Goal: Task Accomplishment & Management: Manage account settings

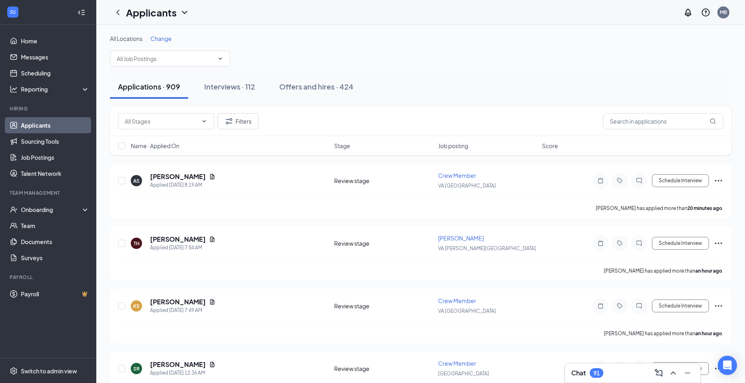
click at [164, 39] on span "Change" at bounding box center [160, 38] width 21 height 7
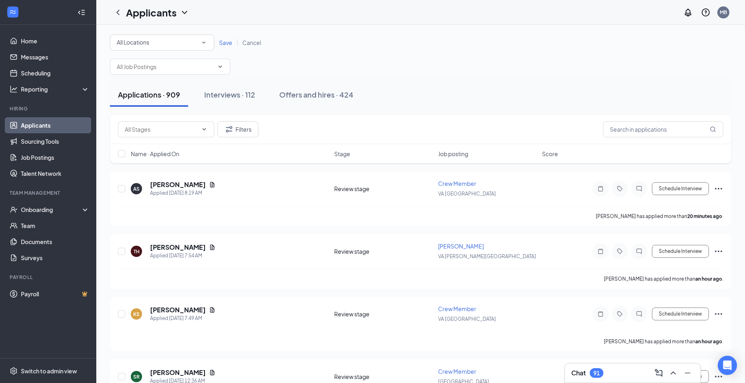
click at [184, 37] on div "All Locations All Locations" at bounding box center [162, 43] width 104 height 16
click at [161, 103] on div "[GEOGRAPHIC_DATA]" at bounding box center [161, 104] width 91 height 10
click at [222, 44] on span "Save" at bounding box center [225, 42] width 13 height 7
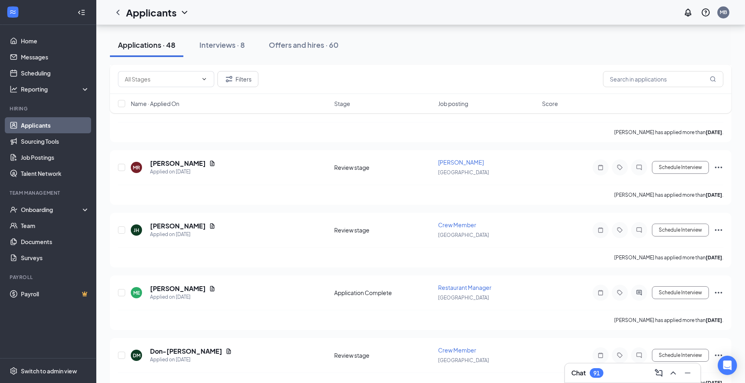
scroll to position [1164, 0]
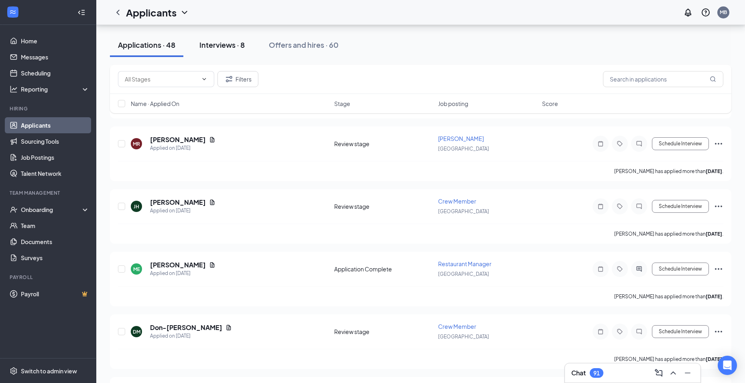
click at [221, 49] on div "Interviews · 8" at bounding box center [221, 45] width 45 height 10
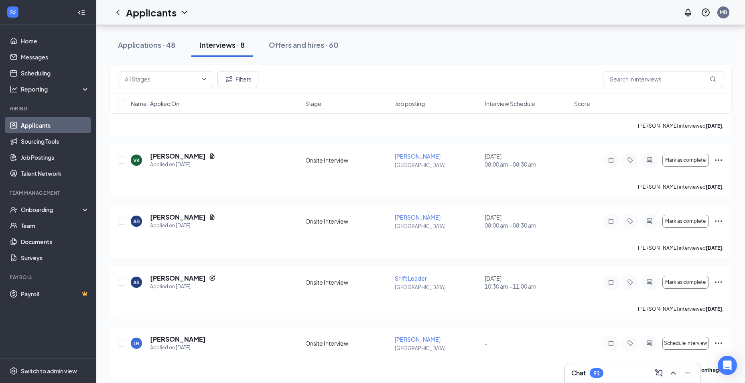
scroll to position [270, 0]
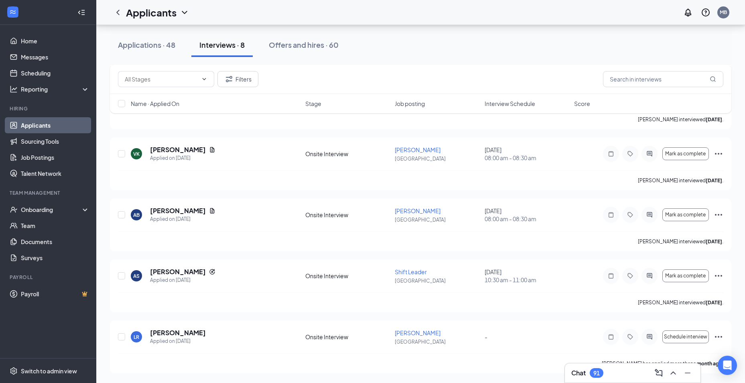
click at [45, 126] on link "Applicants" at bounding box center [55, 125] width 69 height 16
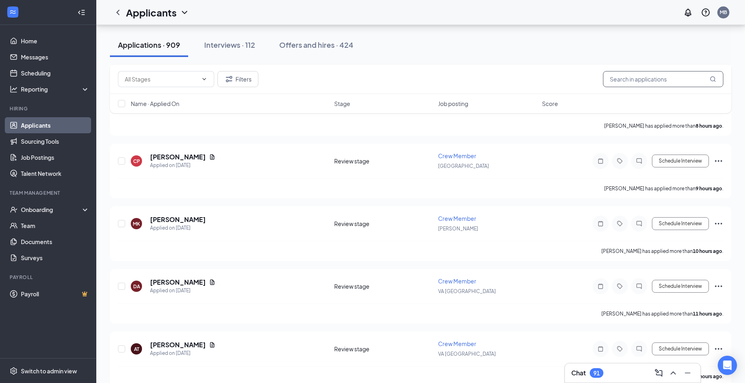
click at [667, 76] on input "text" at bounding box center [663, 79] width 120 height 16
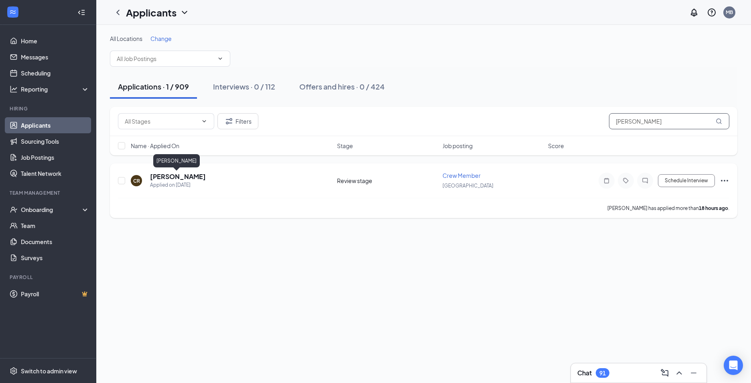
type input "[PERSON_NAME]"
click at [186, 178] on h5 "[PERSON_NAME]" at bounding box center [178, 176] width 56 height 9
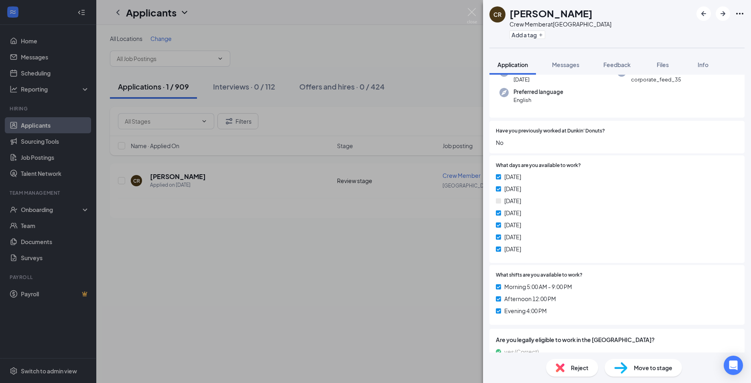
scroll to position [152, 0]
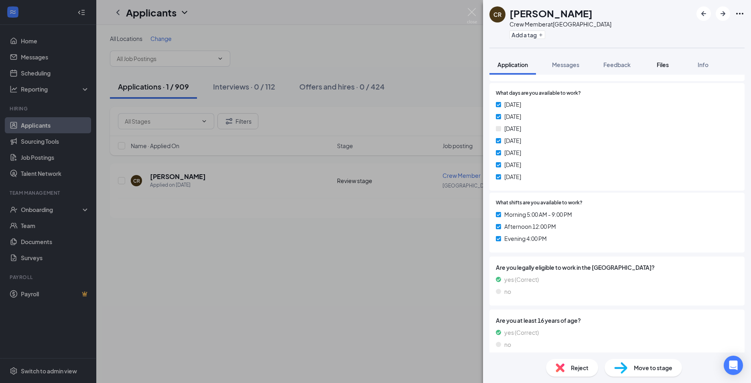
click at [673, 70] on button "Files" at bounding box center [663, 65] width 32 height 20
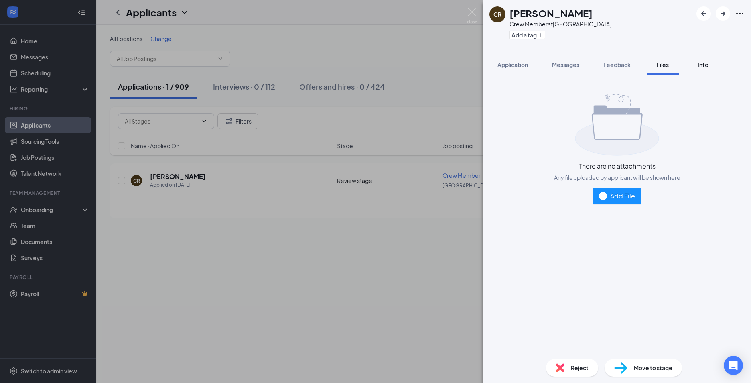
click at [694, 65] on button "Info" at bounding box center [703, 65] width 32 height 20
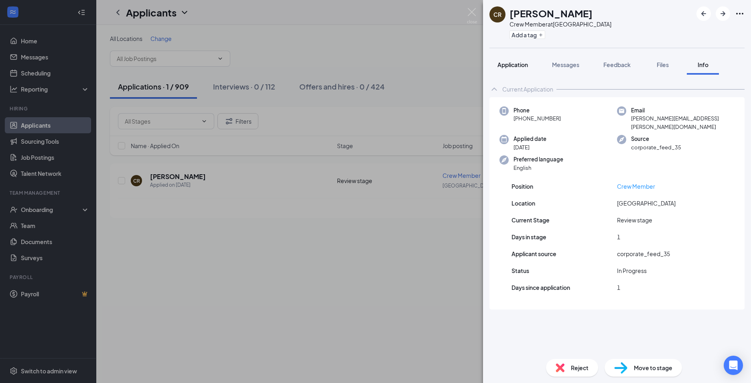
click at [504, 63] on span "Application" at bounding box center [513, 64] width 30 height 7
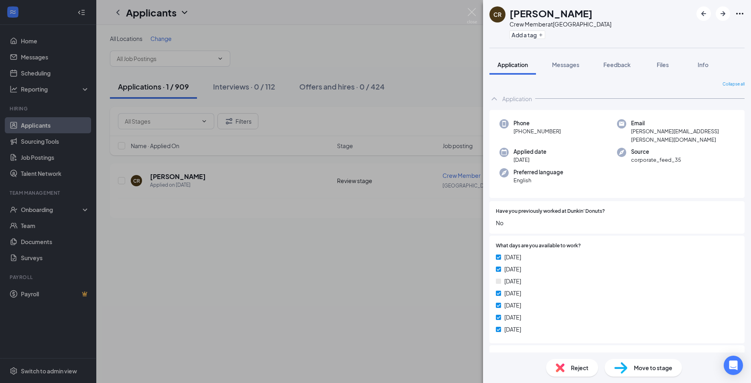
click at [376, 183] on div "CR [PERSON_NAME] Crew Member at [GEOGRAPHIC_DATA] Add a tag Application Message…" at bounding box center [375, 191] width 751 height 383
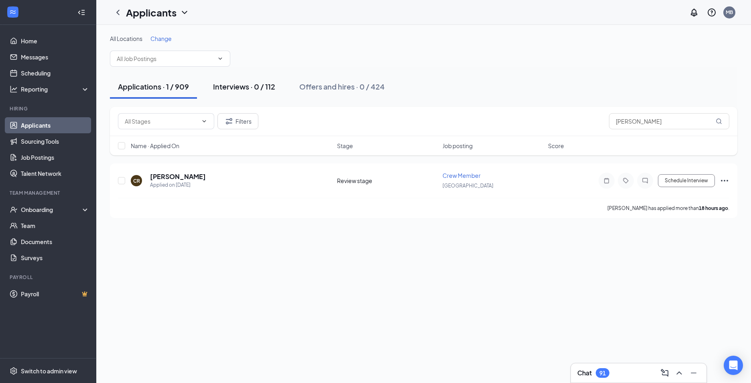
click at [250, 83] on div "Interviews · 0 / 112" at bounding box center [244, 86] width 62 height 10
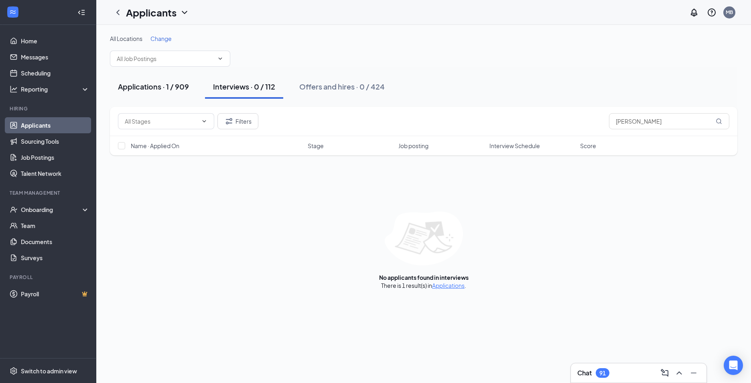
click at [173, 85] on div "Applications · 1 / 909" at bounding box center [153, 86] width 71 height 10
